Goal: Task Accomplishment & Management: Manage account settings

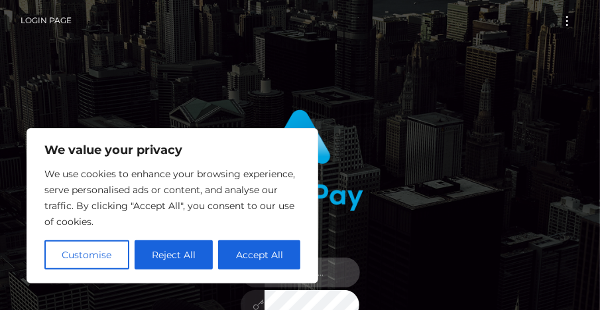
click at [320, 273] on input "text" at bounding box center [311, 272] width 95 height 30
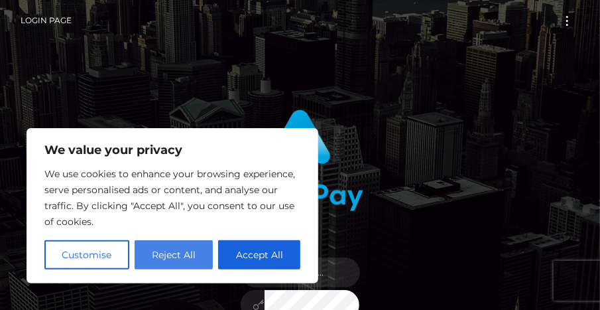
click at [176, 250] on button "Reject All" at bounding box center [174, 254] width 79 height 29
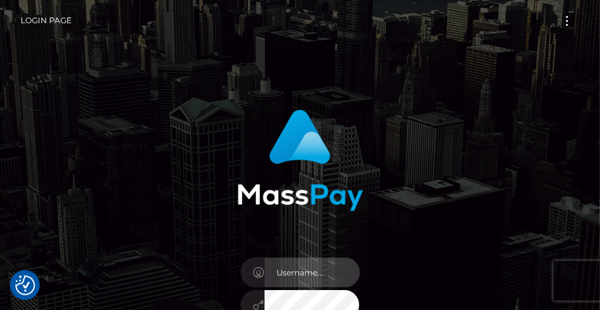
click at [320, 271] on input "text" at bounding box center [311, 272] width 95 height 30
type input "[EMAIL_ADDRESS][DOMAIN_NAME]"
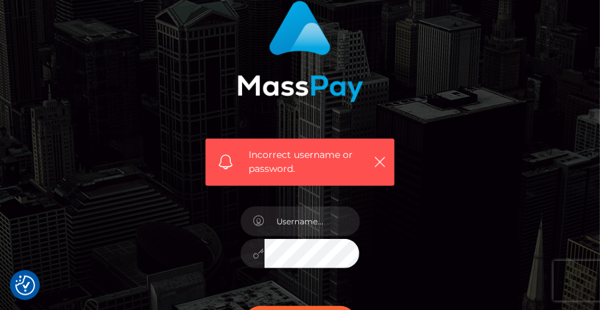
scroll to position [199, 0]
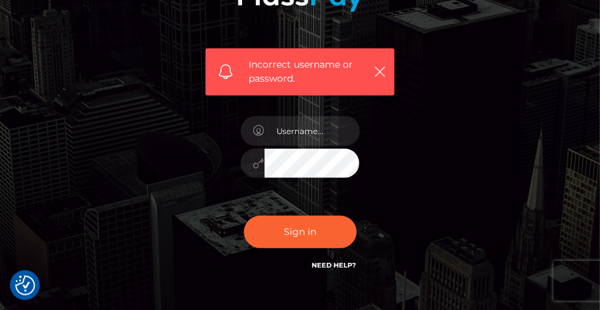
click at [314, 147] on div at bounding box center [300, 156] width 139 height 101
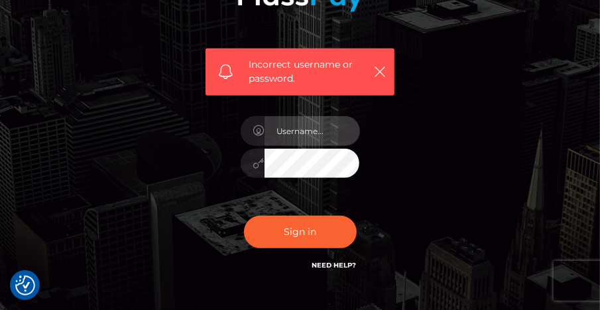
click at [311, 130] on input "text" at bounding box center [311, 131] width 95 height 30
type input "yagirlnextdoorx@gmail.com"
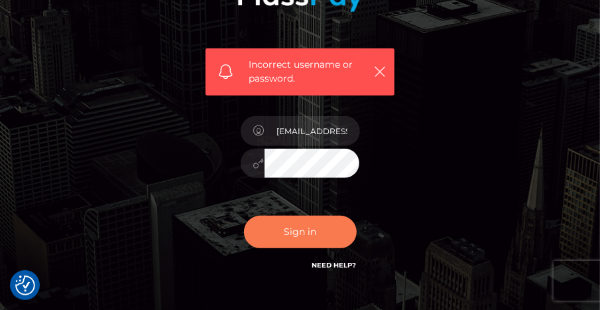
click at [322, 241] on button "Sign in" at bounding box center [300, 231] width 113 height 32
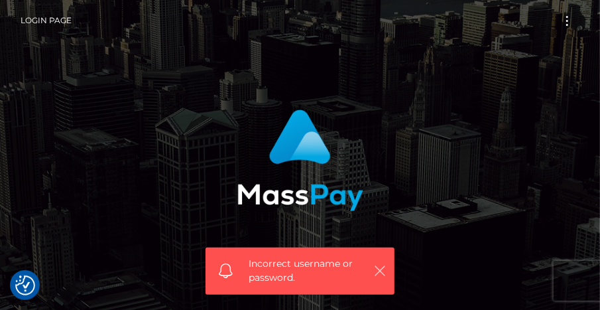
drag, startPoint x: 378, startPoint y: 274, endPoint x: 373, endPoint y: 257, distance: 18.5
click at [378, 274] on icon "button" at bounding box center [379, 270] width 13 height 13
click at [379, 266] on icon "button" at bounding box center [379, 270] width 13 height 13
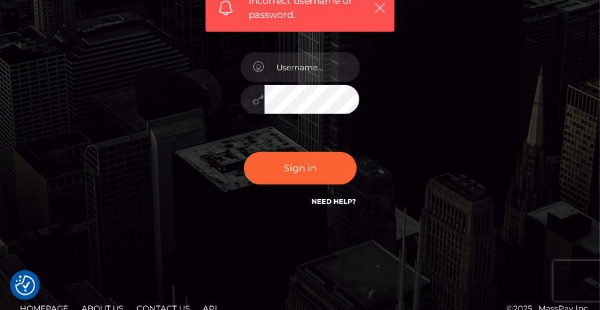
scroll to position [284, 0]
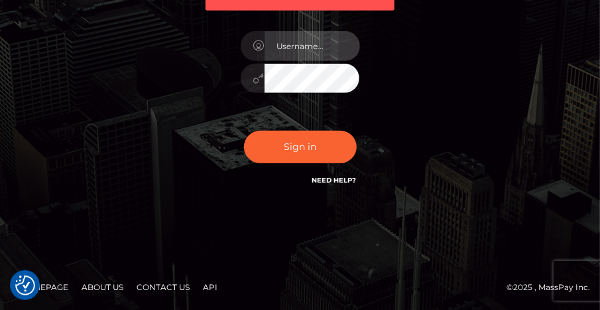
paste input "eWFnaXJsbmV4dGRvb3J4QGdtYWlsLmNvbQ=="
type input "eWFnaXJsbmV4dGRvb3J4QGdtYWlsLmNvbQ=="
drag, startPoint x: 302, startPoint y: 45, endPoint x: 533, endPoint y: 56, distance: 231.6
click at [533, 56] on div "Incorrect username or password. eWFnaXJsbmV4dGRvb3J4QGdtYWlsLmNvbQ==" at bounding box center [300, 13] width 477 height 395
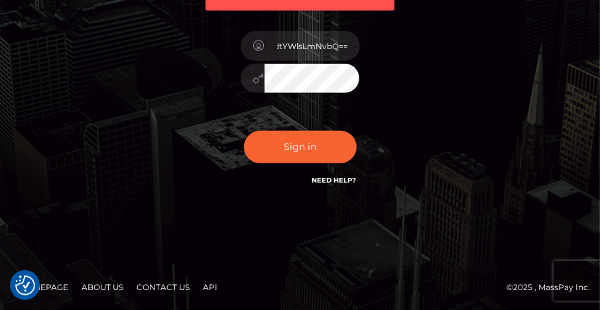
scroll to position [0, 0]
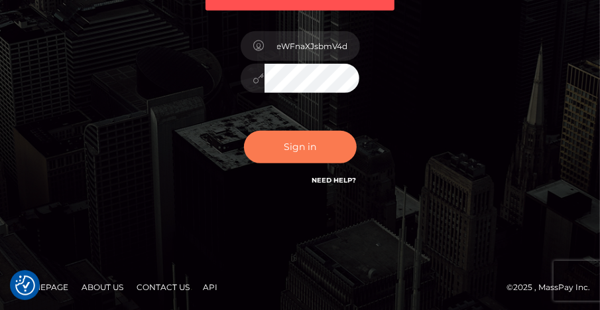
click at [322, 148] on button "Sign in" at bounding box center [300, 147] width 113 height 32
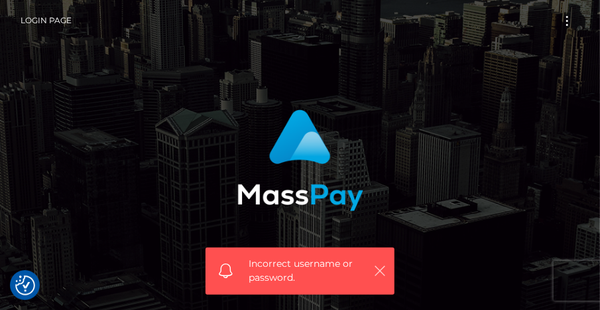
click at [378, 273] on icon "button" at bounding box center [379, 270] width 13 height 13
drag, startPoint x: 375, startPoint y: 270, endPoint x: 379, endPoint y: 263, distance: 7.4
click at [376, 270] on icon "button" at bounding box center [379, 270] width 13 height 13
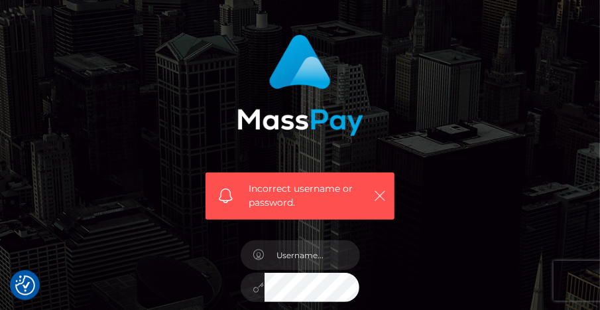
scroll to position [199, 0]
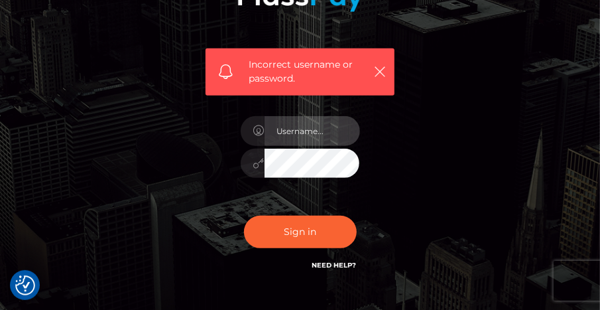
click at [318, 121] on input "text" at bounding box center [311, 131] width 95 height 30
type input "brookeyoung@outlook.com"
click at [244, 215] on button "Sign in" at bounding box center [300, 231] width 113 height 32
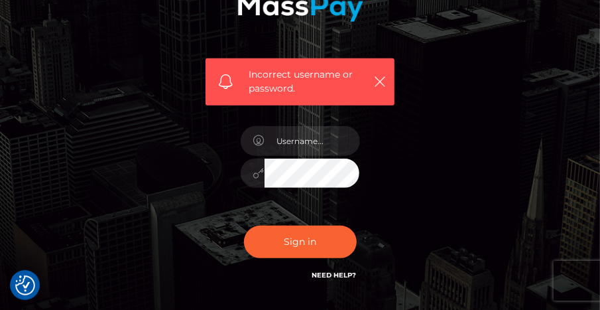
scroll to position [284, 0]
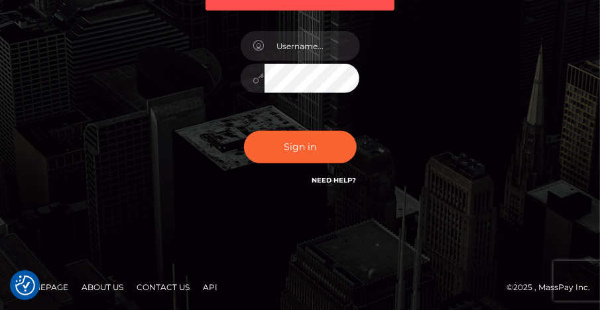
click at [344, 174] on h6 "Need Help?" at bounding box center [334, 179] width 44 height 11
click at [346, 176] on link "Need Help?" at bounding box center [334, 180] width 44 height 9
click at [477, 150] on div "Incorrect username or password." at bounding box center [300, 13] width 477 height 395
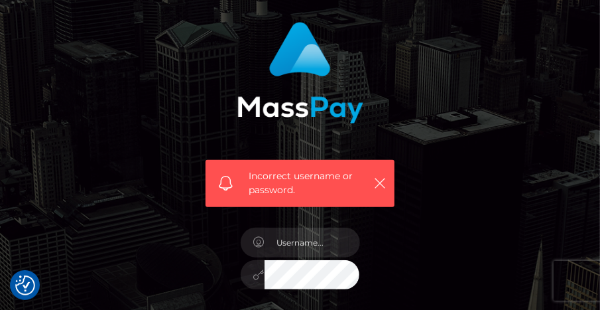
scroll to position [85, 0]
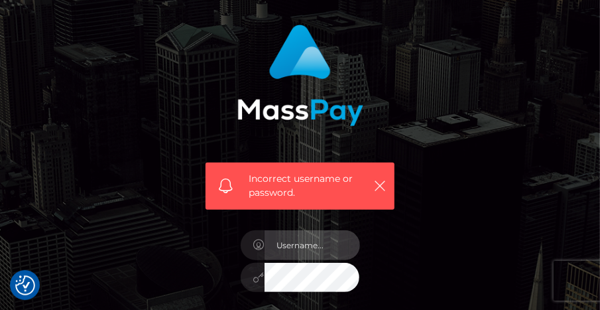
click at [316, 239] on input "text" at bounding box center [311, 245] width 95 height 30
type input "yagirlnextdoorx@gmail.com"
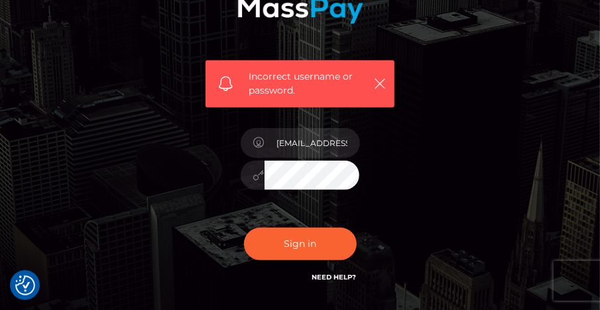
scroll to position [284, 0]
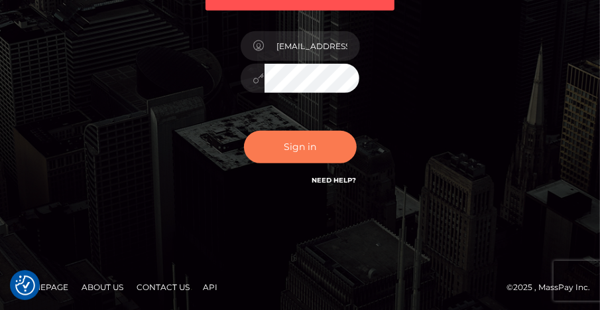
click at [298, 143] on button "Sign in" at bounding box center [300, 147] width 113 height 32
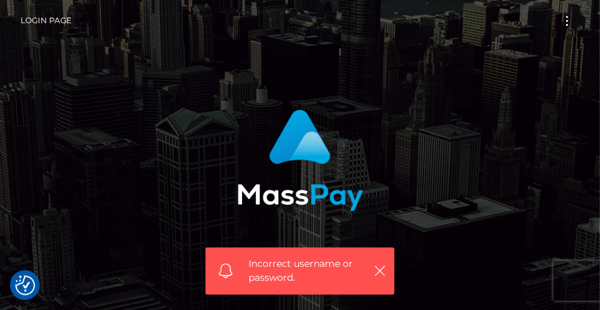
click at [64, 11] on link "Login Page" at bounding box center [46, 21] width 51 height 28
